Goal: Transaction & Acquisition: Purchase product/service

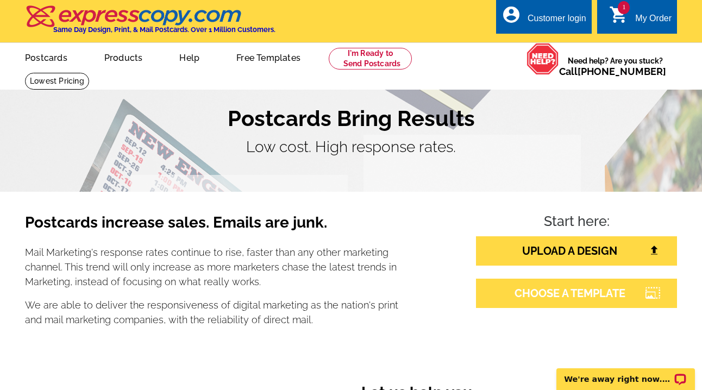
click at [578, 305] on link "CHOOSE A TEMPLATE" at bounding box center [576, 293] width 201 height 29
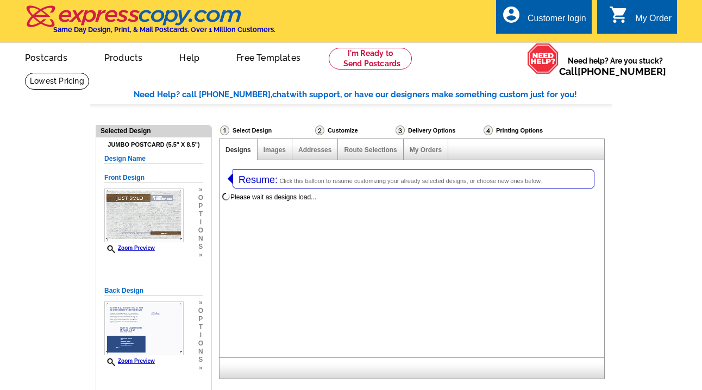
select select "1"
select select "2"
select select "785"
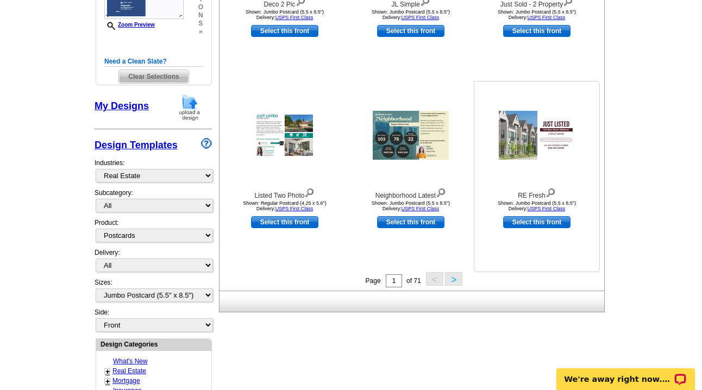
scroll to position [351, 0]
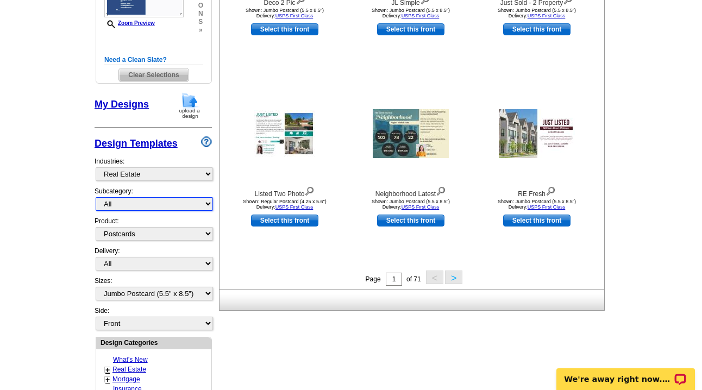
click at [118, 204] on select "All RE/MAX® Referrals Keller Williams® Berkshire Hathaway Home Services Century…" at bounding box center [154, 204] width 117 height 14
select select "789"
click at [96, 198] on select "All RE/MAX® Referrals Keller Williams® Berkshire Hathaway Home Services Century…" at bounding box center [154, 204] width 117 height 14
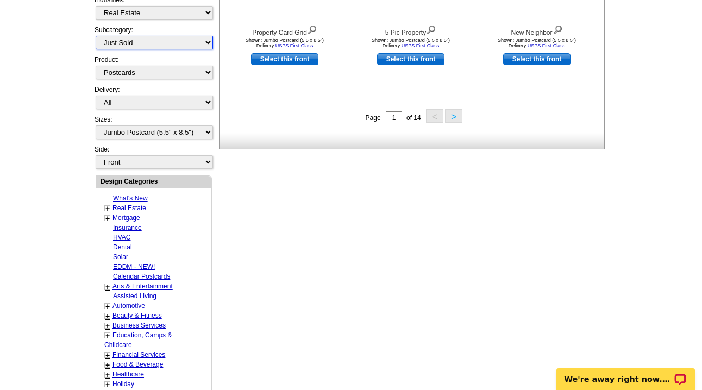
scroll to position [501, 0]
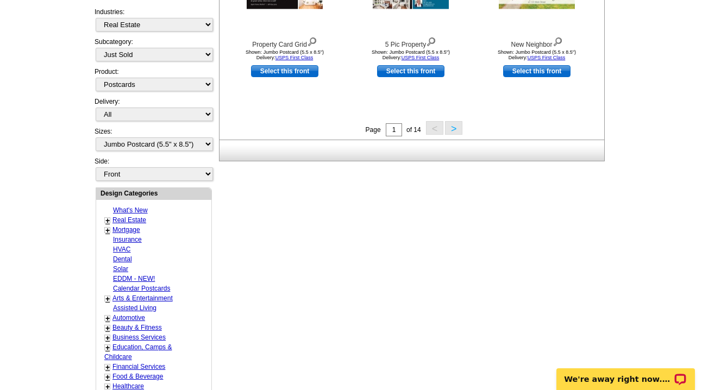
click at [447, 127] on button ">" at bounding box center [453, 128] width 17 height 14
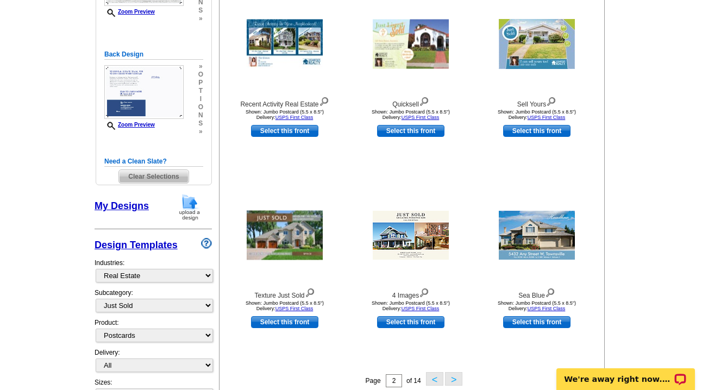
scroll to position [363, 0]
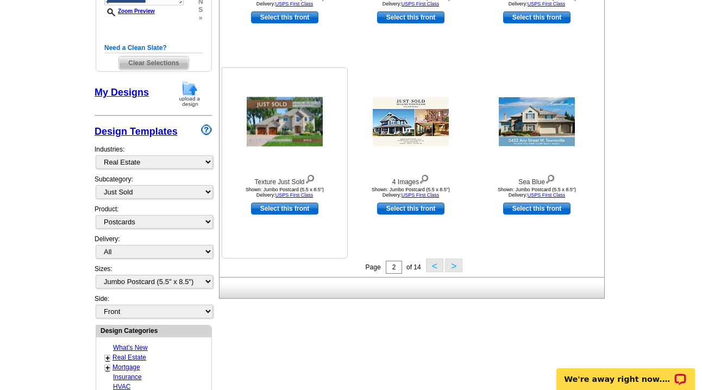
click at [285, 209] on link "Select this front" at bounding box center [284, 209] width 67 height 12
select select "back"
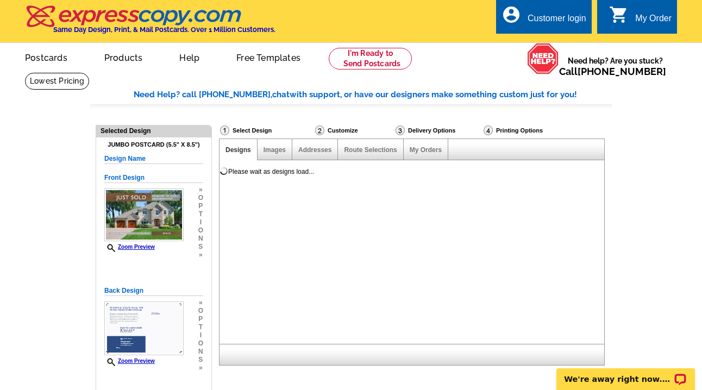
scroll to position [0, 0]
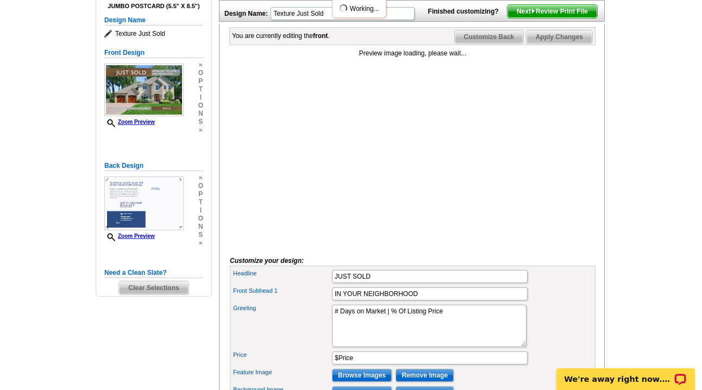
scroll to position [148, 0]
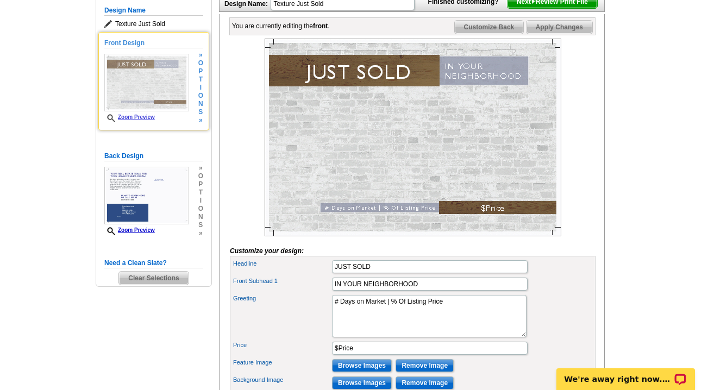
click at [155, 120] on link "Zoom Preview" at bounding box center [129, 117] width 50 height 6
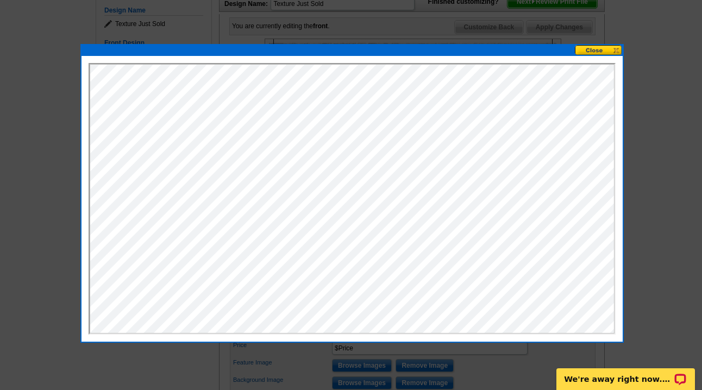
scroll to position [0, 0]
click at [584, 47] on button at bounding box center [598, 50] width 48 height 10
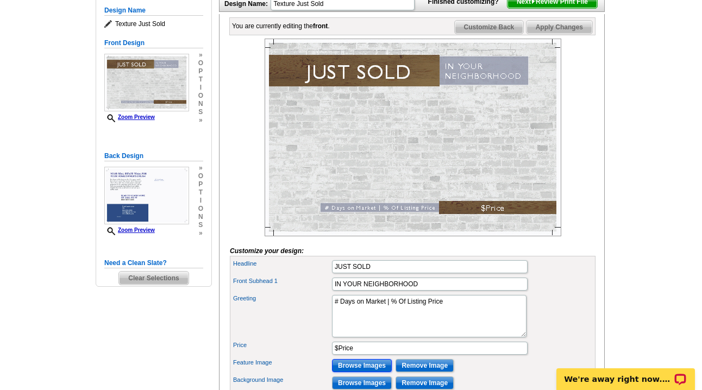
click at [354, 372] on input "Browse Images" at bounding box center [362, 365] width 60 height 13
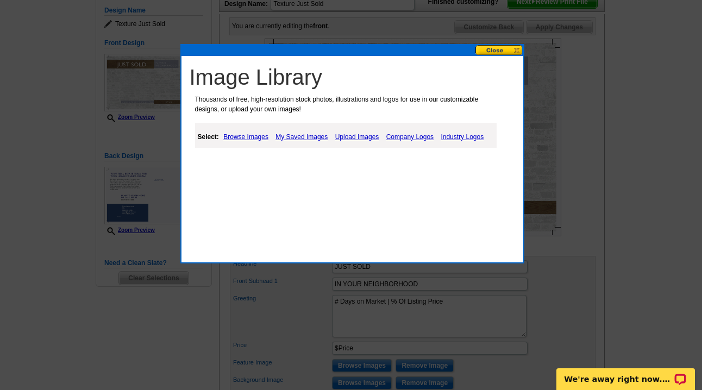
click at [355, 134] on link "Upload Images" at bounding box center [356, 136] width 49 height 13
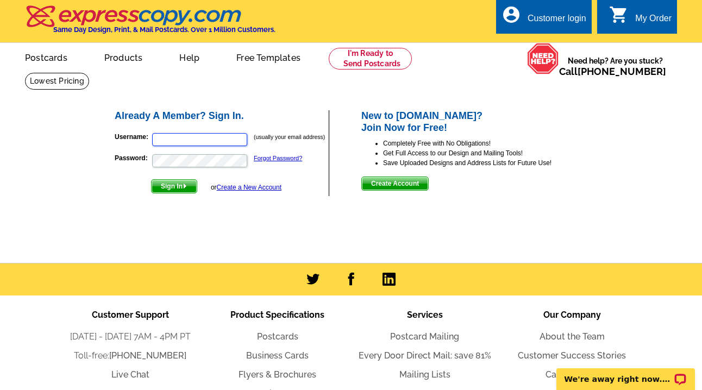
click at [182, 137] on input "Username:" at bounding box center [199, 139] width 95 height 13
type input "[EMAIL_ADDRESS][DOMAIN_NAME]"
click at [151, 179] on button "Sign In" at bounding box center [174, 186] width 46 height 14
